Goal: Find specific page/section: Find specific page/section

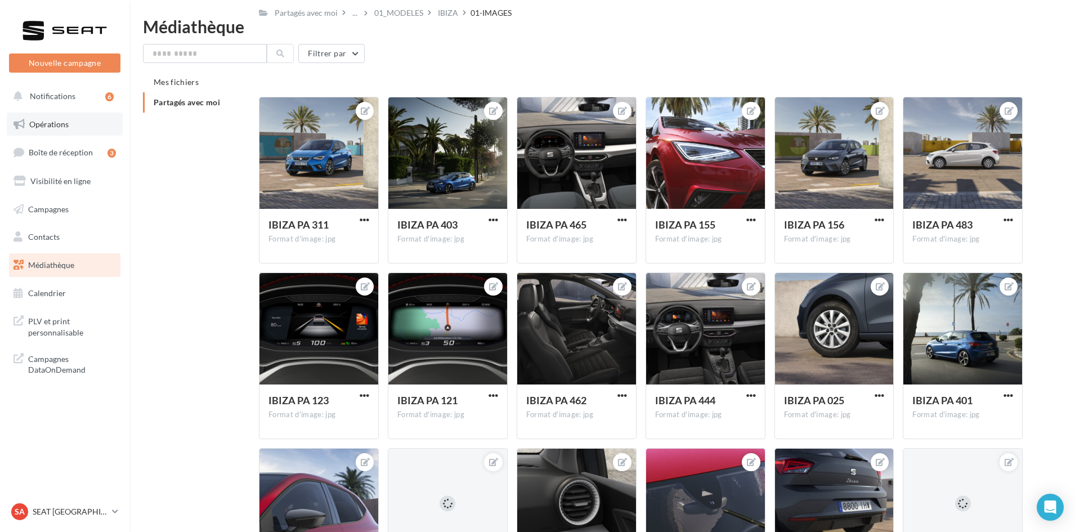
scroll to position [3263, 0]
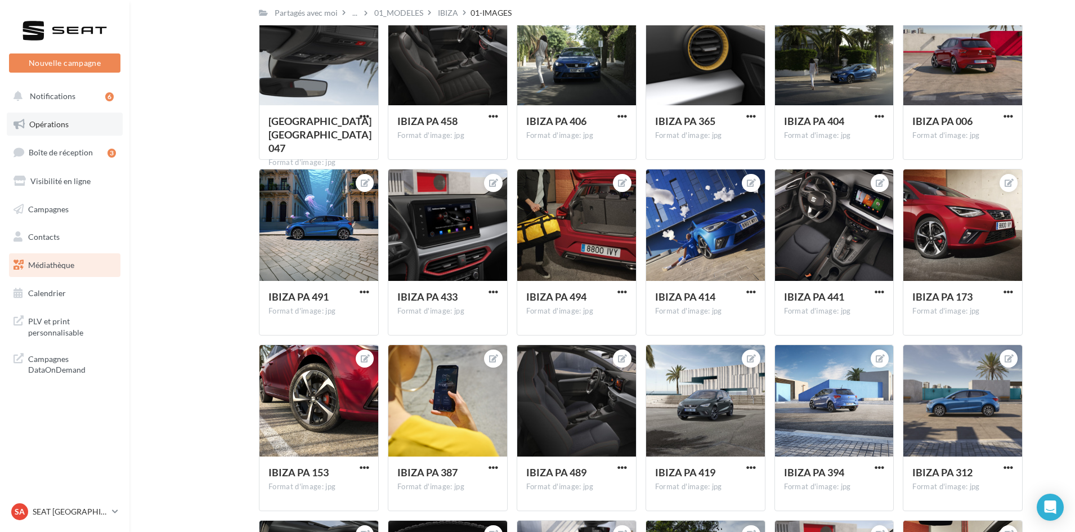
click at [60, 135] on link "Opérations" at bounding box center [65, 125] width 116 height 24
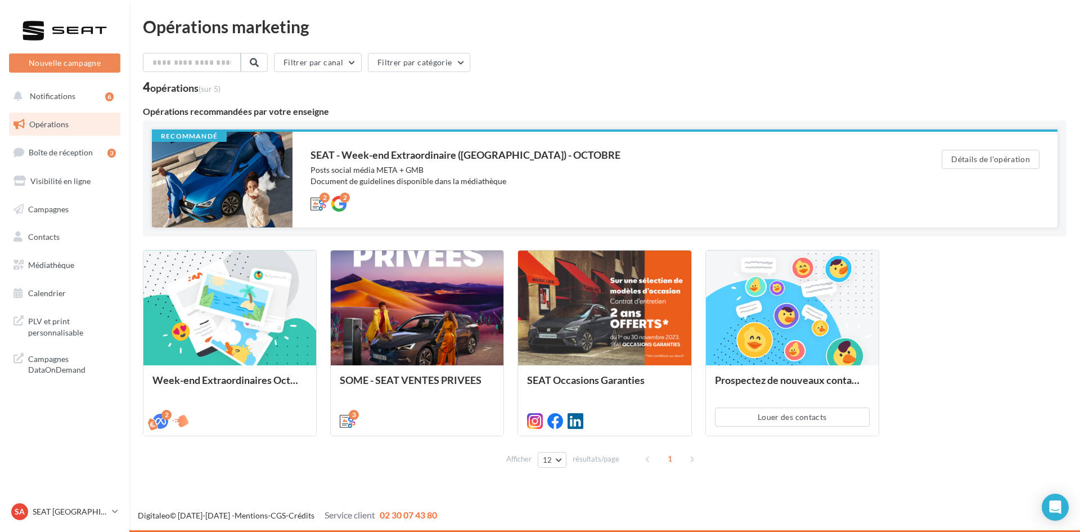
click at [412, 156] on div "SEAT - Week-end Extraordinaire (JPO) - OCTOBRE" at bounding box center [604, 155] width 586 height 10
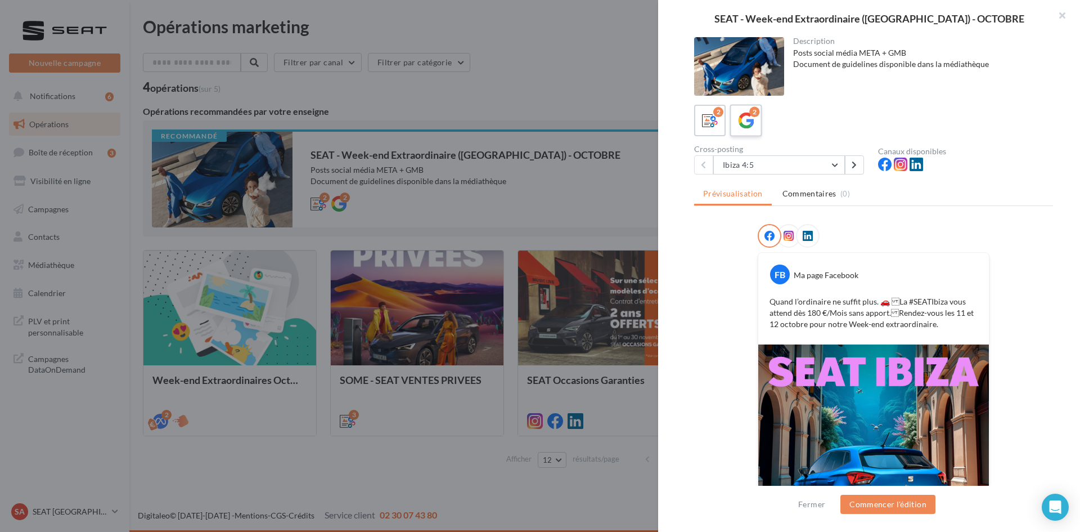
click at [752, 118] on icon at bounding box center [746, 121] width 16 height 16
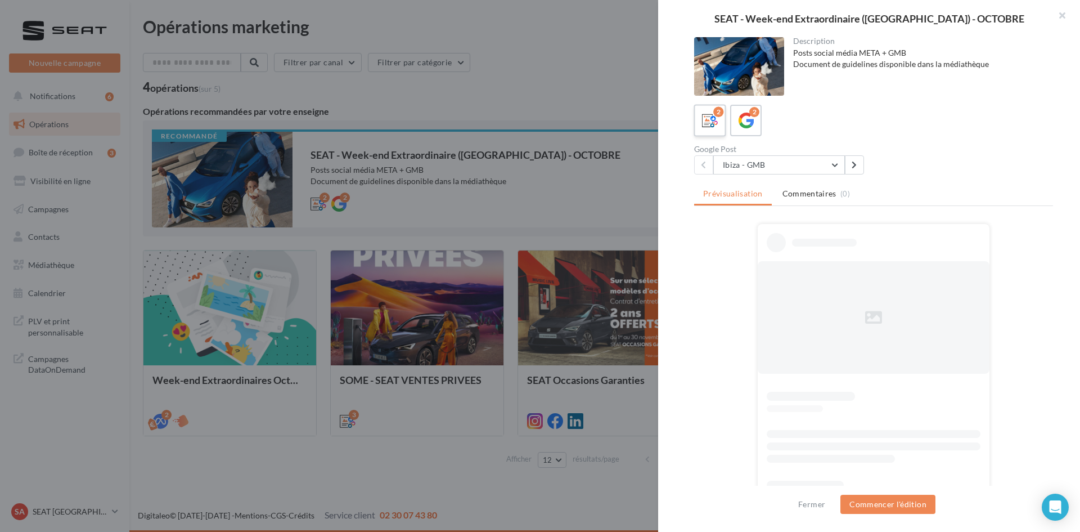
click at [707, 129] on span at bounding box center [710, 121] width 16 height 17
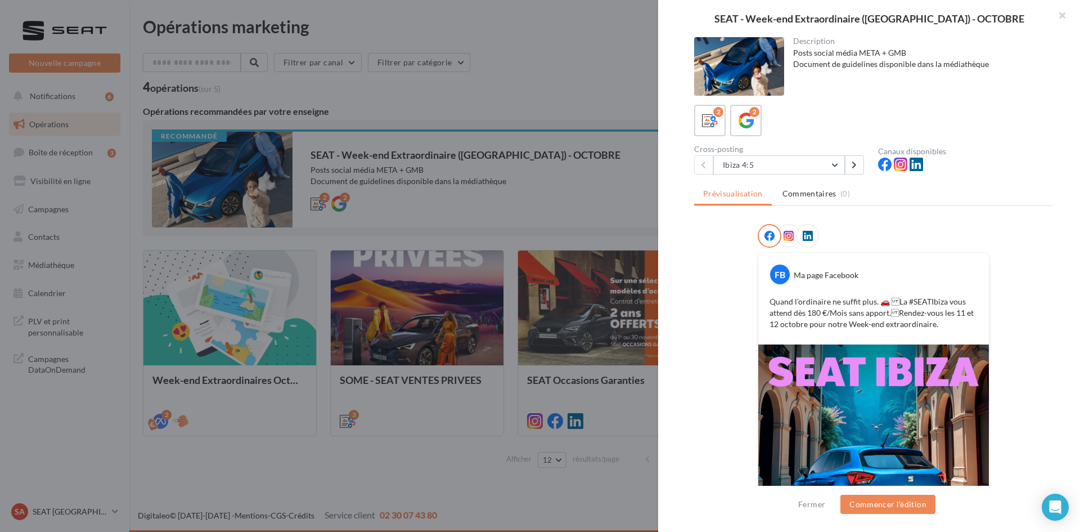
click at [251, 350] on div at bounding box center [540, 266] width 1080 height 532
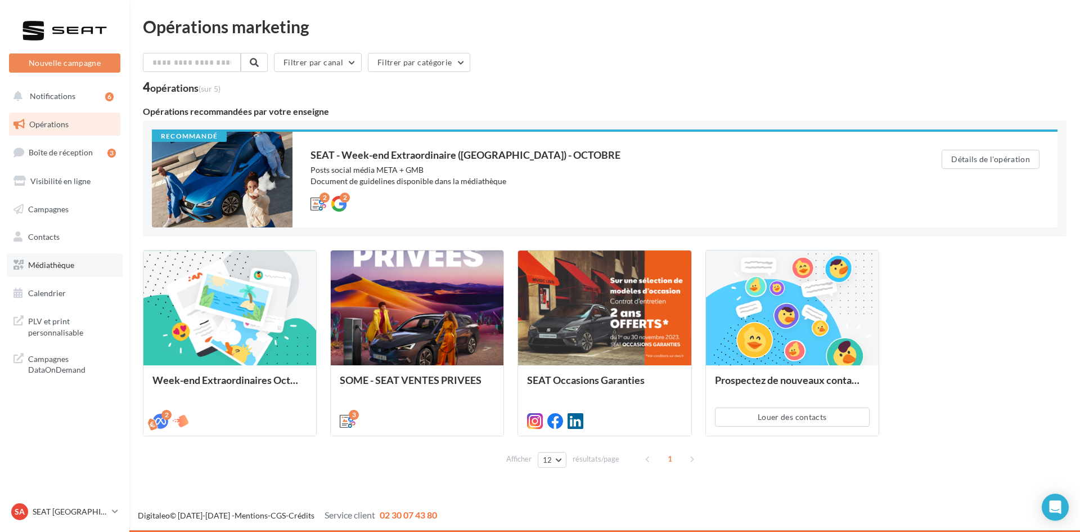
click at [100, 270] on link "Médiathèque" at bounding box center [65, 265] width 116 height 24
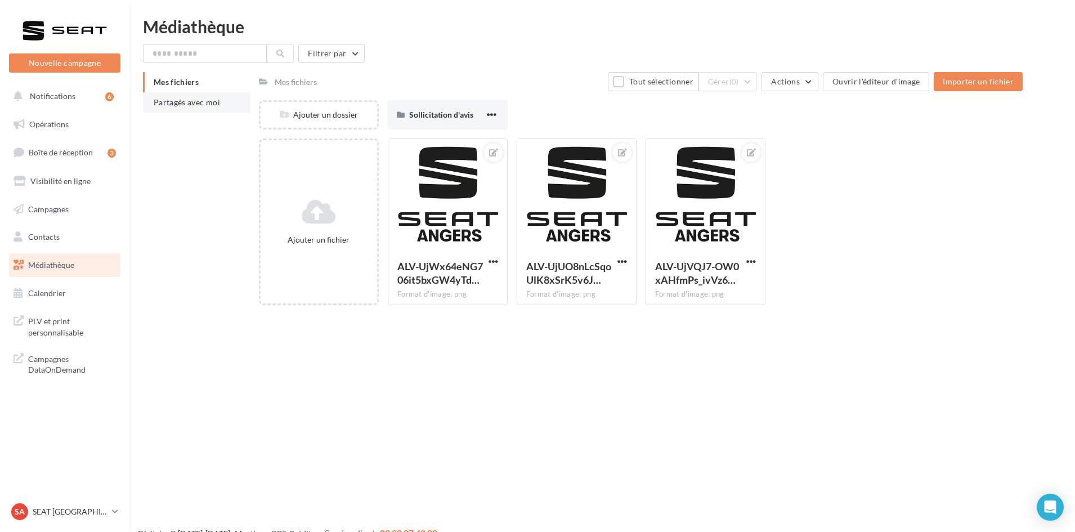
click at [215, 101] on span "Partagés avec moi" at bounding box center [187, 102] width 66 height 10
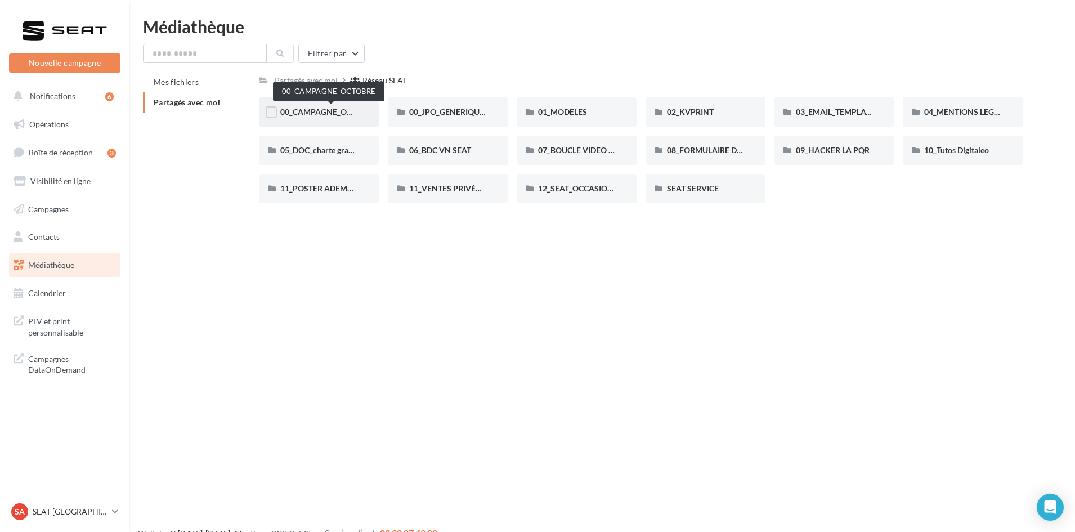
click at [338, 116] on span "00_CAMPAGNE_OCTOBRE" at bounding box center [328, 112] width 96 height 10
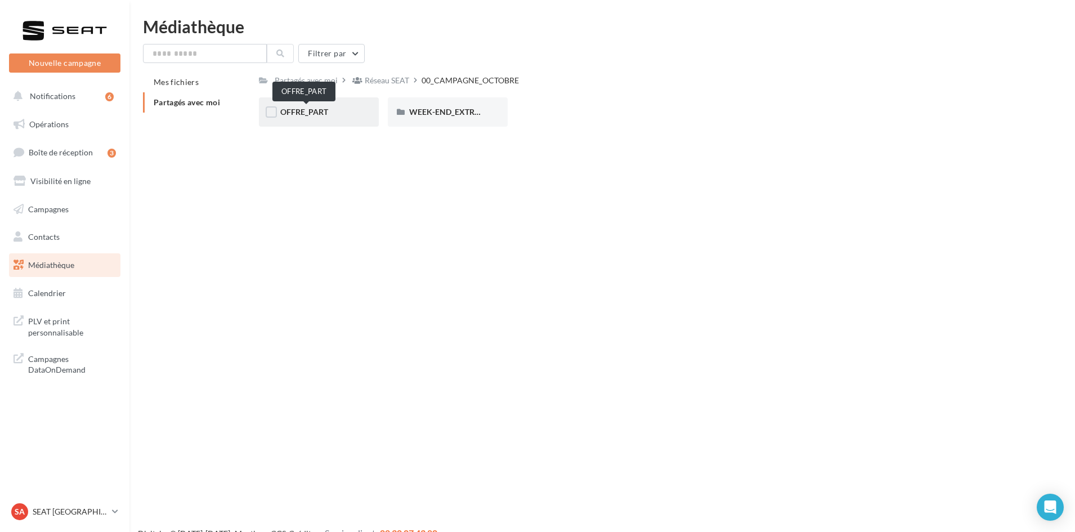
click at [322, 110] on span "OFFRE_PART" at bounding box center [304, 112] width 48 height 10
click at [453, 117] on div "IBIZA" at bounding box center [447, 111] width 77 height 11
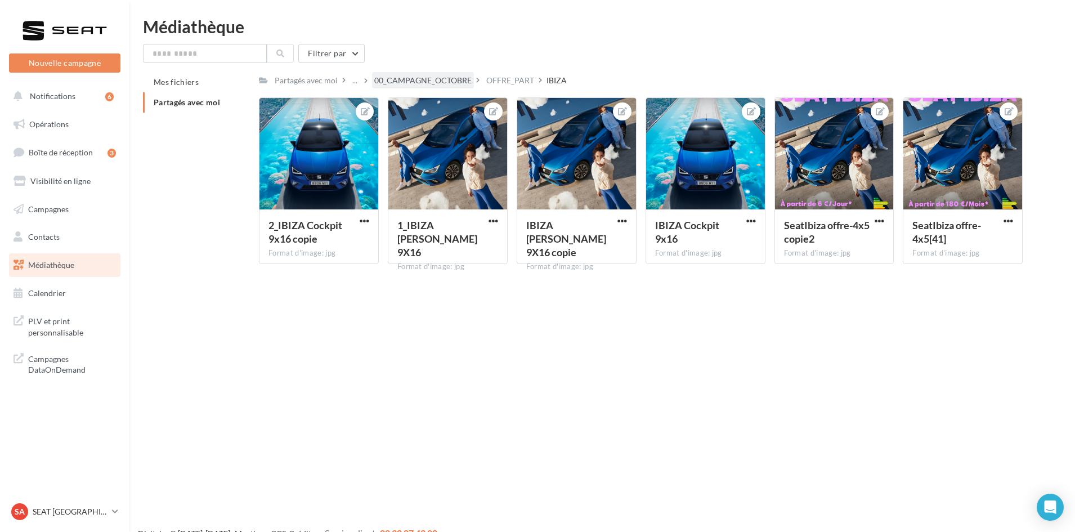
click at [447, 84] on div "00_CAMPAGNE_OCTOBRE" at bounding box center [422, 80] width 97 height 11
